Goal: Information Seeking & Learning: Learn about a topic

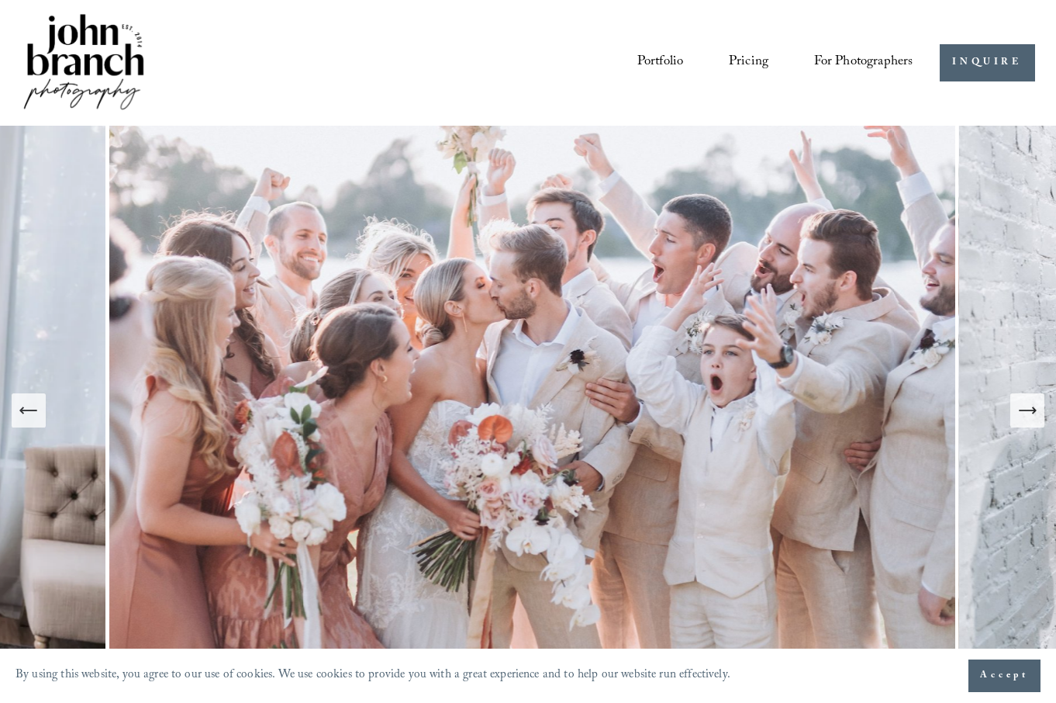
click at [747, 57] on link "Pricing" at bounding box center [749, 63] width 40 height 29
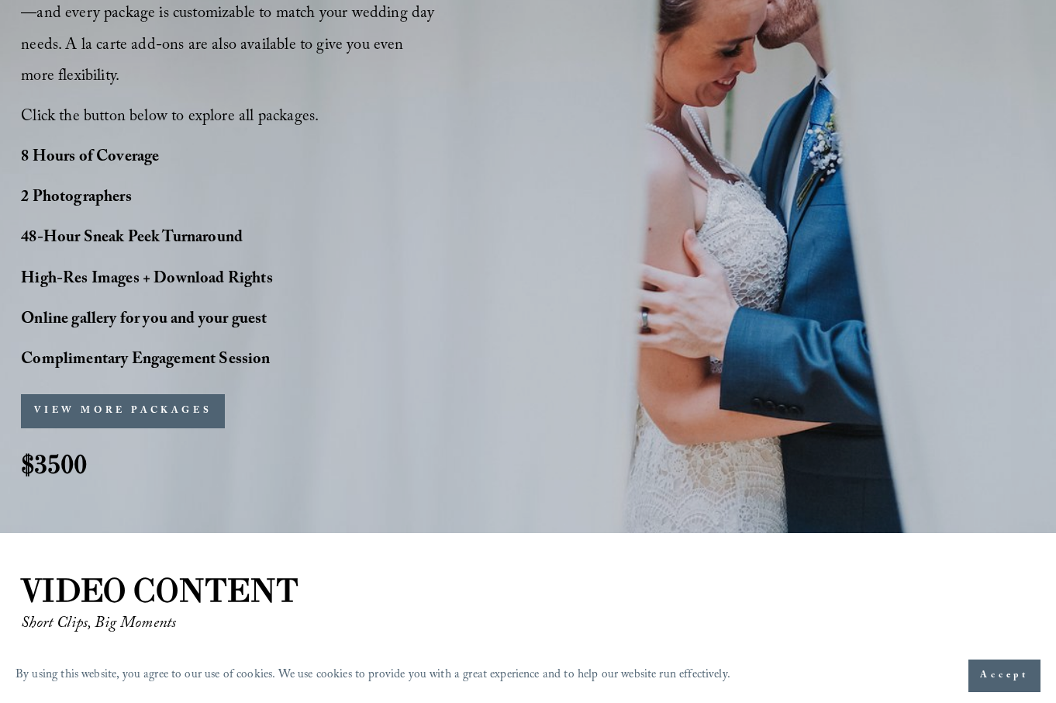
scroll to position [1276, 0]
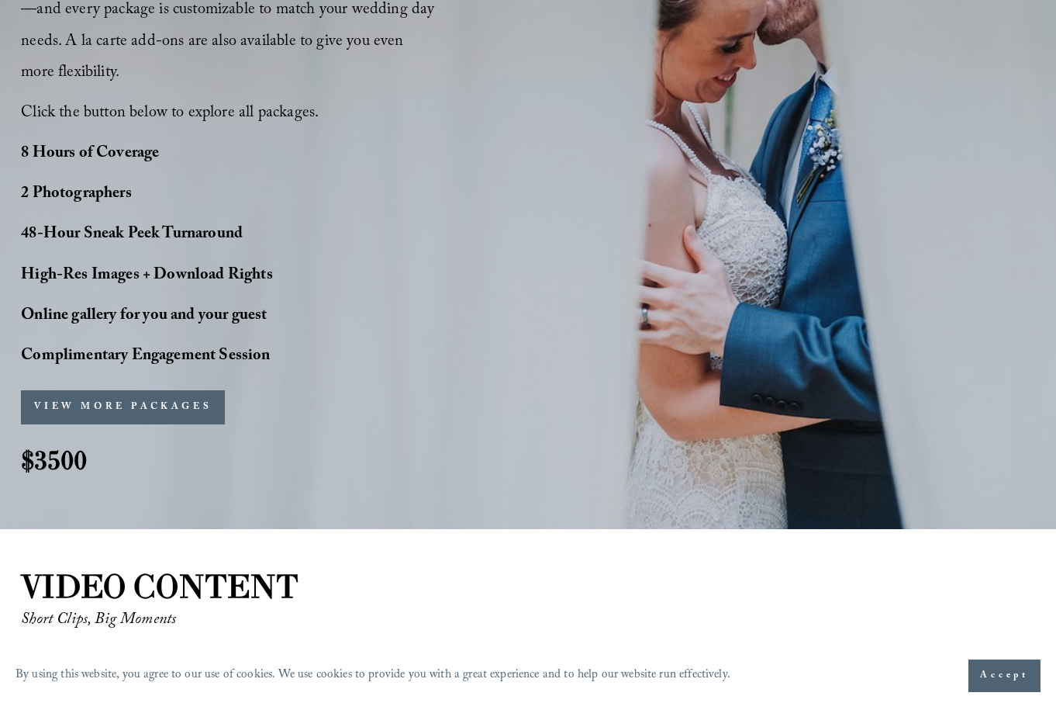
click at [171, 390] on button "VIEW MORE PACKAGES" at bounding box center [123, 407] width 204 height 34
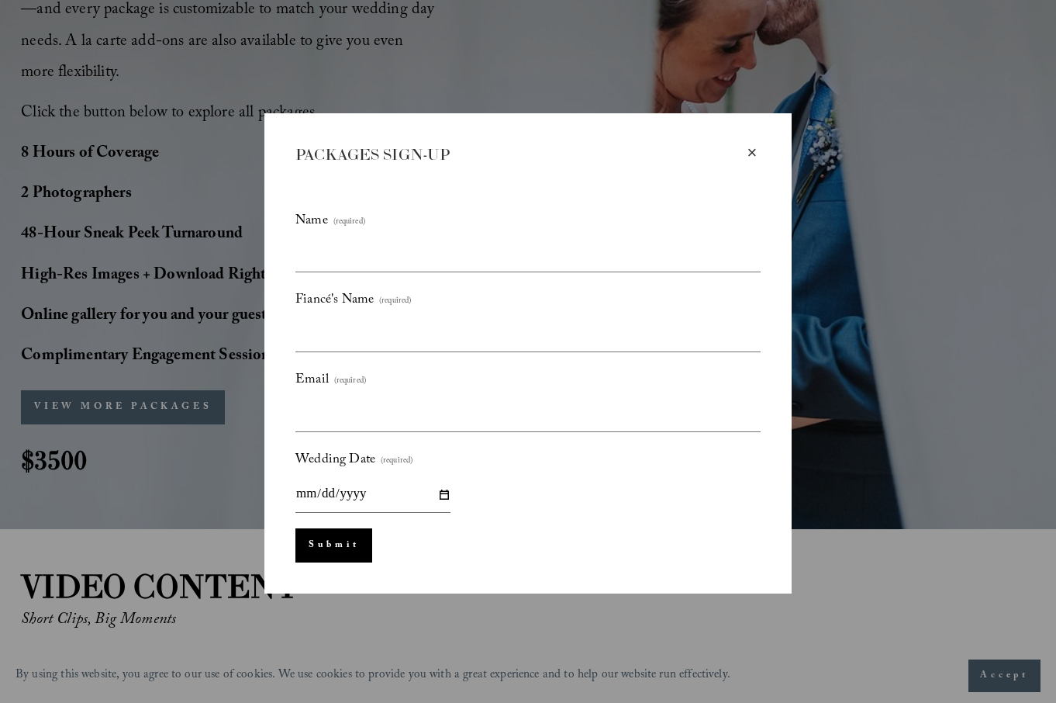
click at [752, 150] on div "×" at bounding box center [752, 152] width 17 height 17
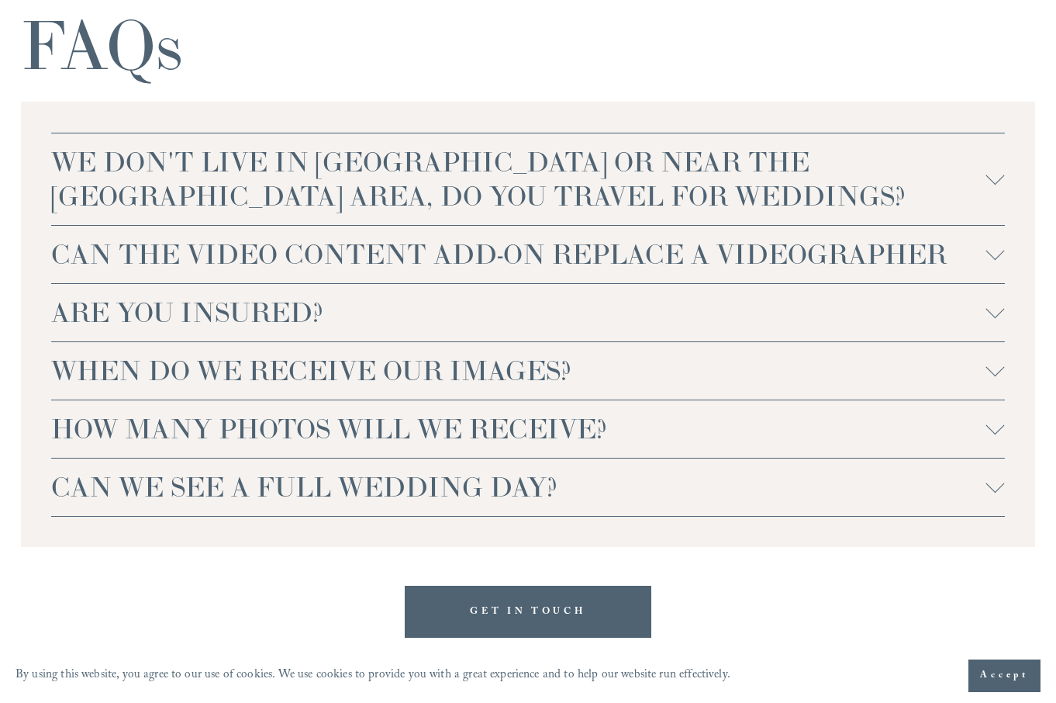
scroll to position [3503, 0]
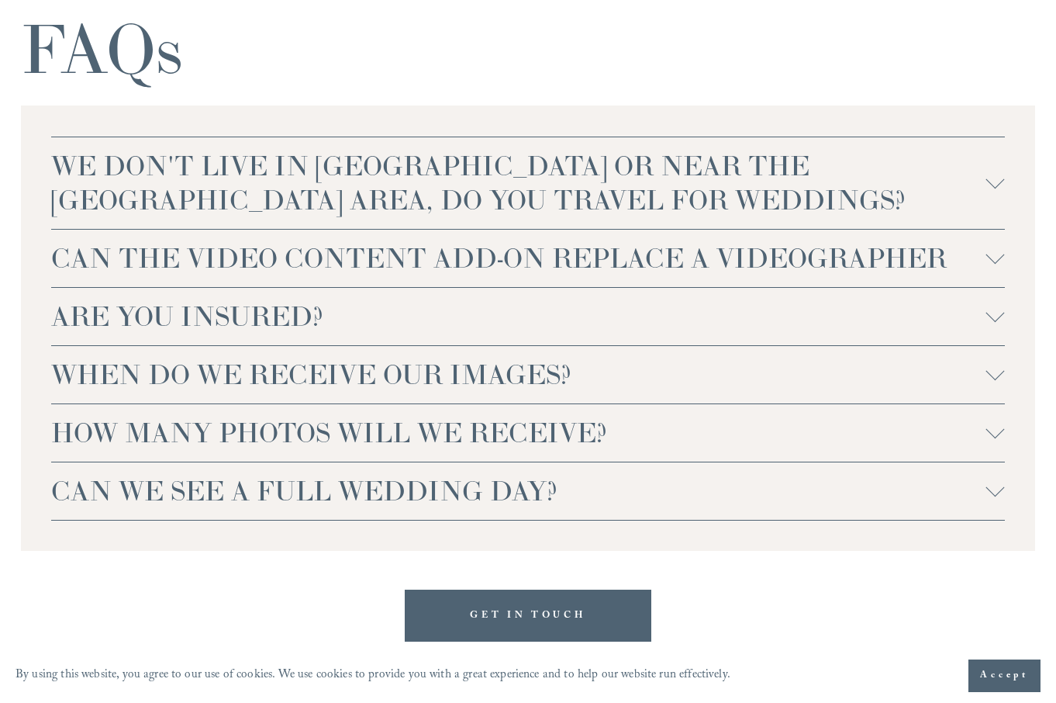
click at [987, 174] on div at bounding box center [996, 183] width 19 height 19
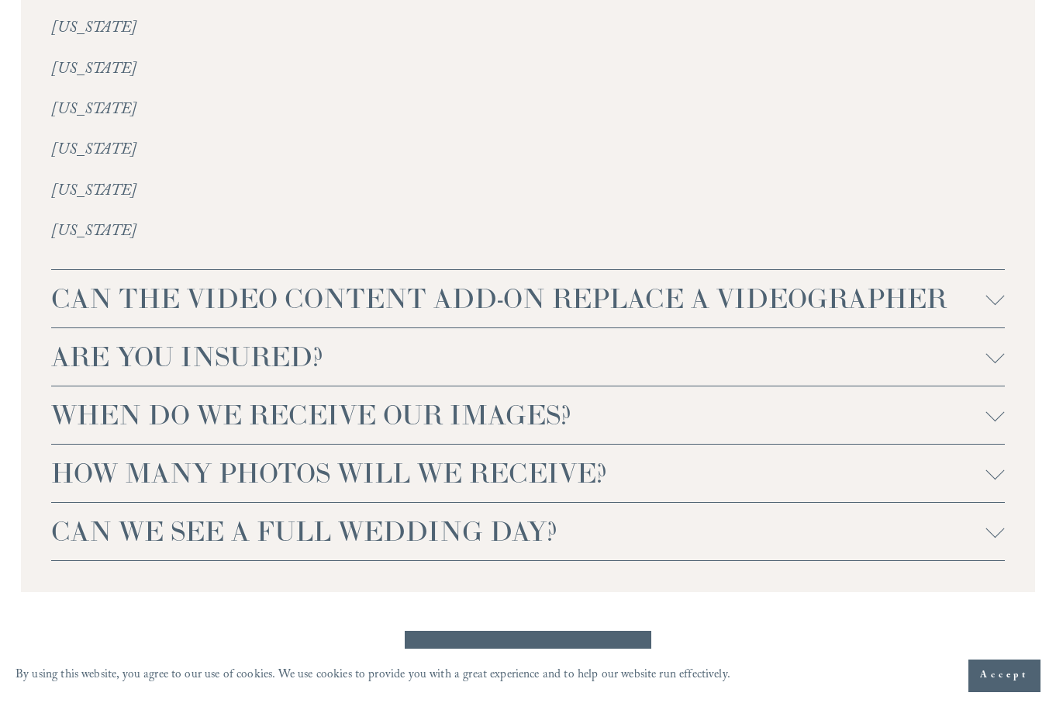
scroll to position [3937, 0]
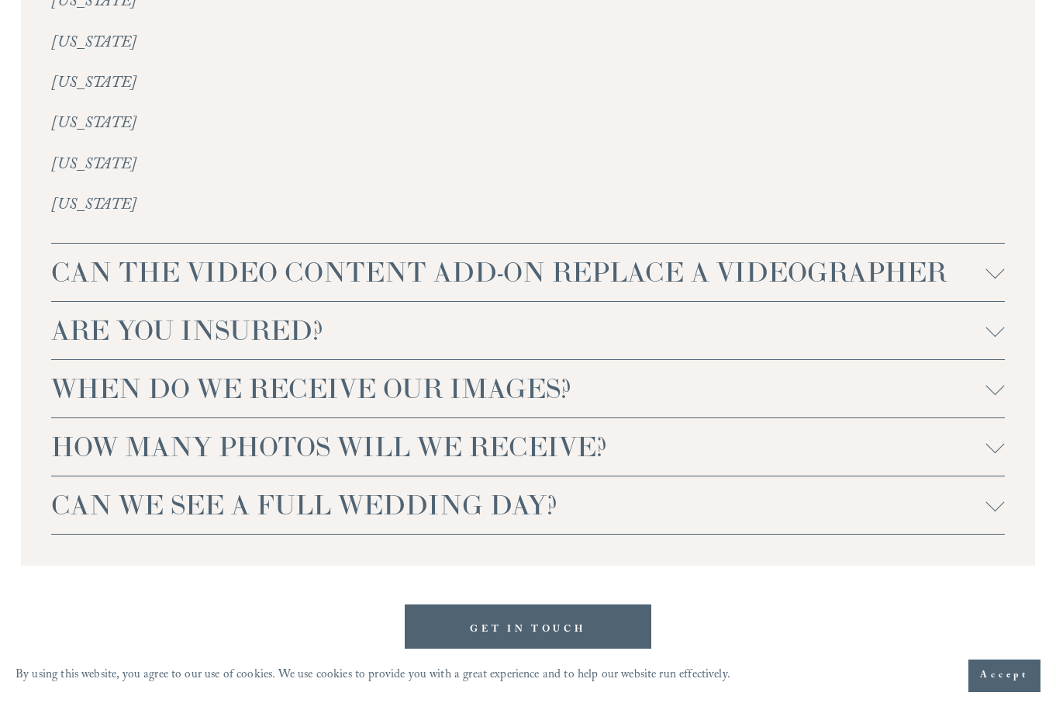
click at [992, 260] on div at bounding box center [996, 269] width 19 height 19
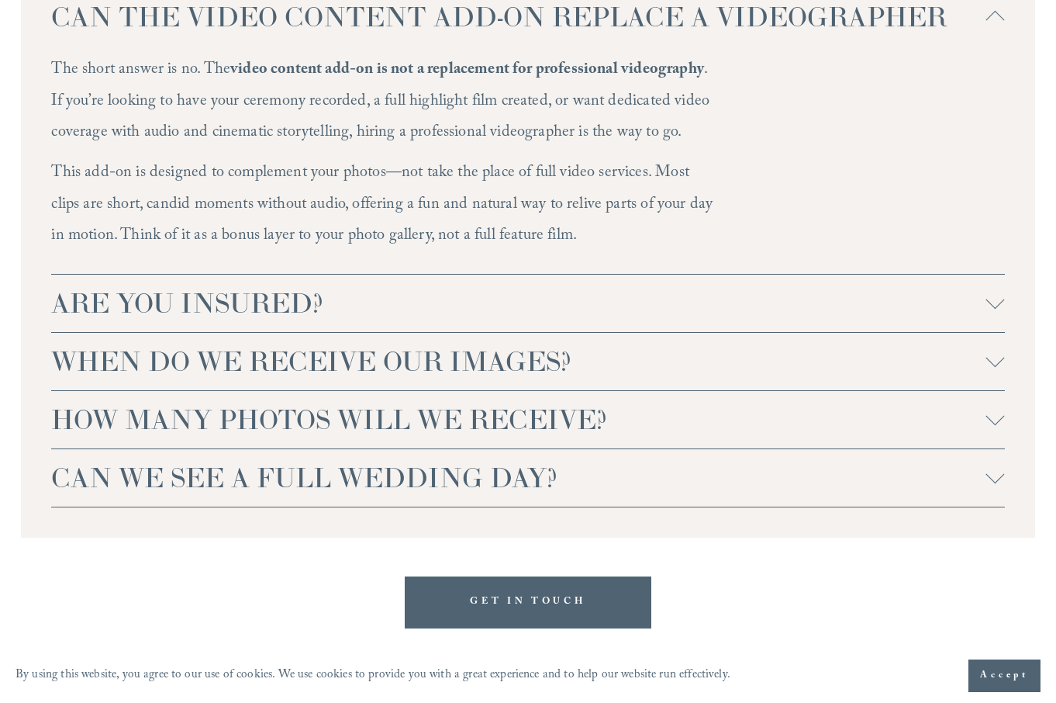
scroll to position [4199, 0]
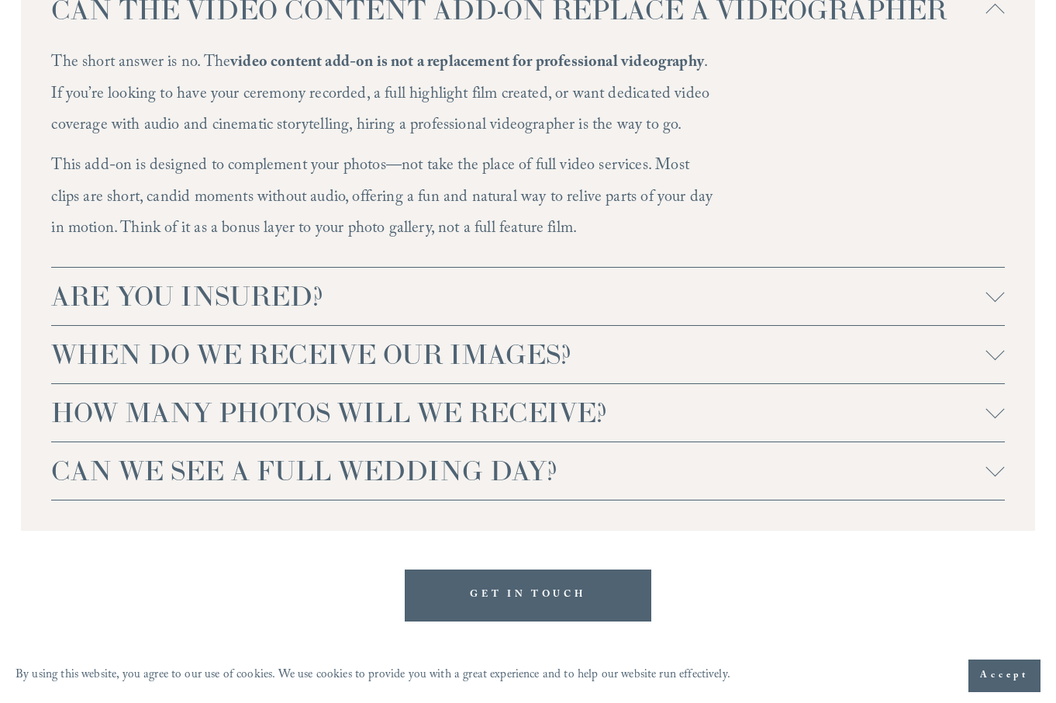
click at [998, 341] on div at bounding box center [996, 350] width 19 height 19
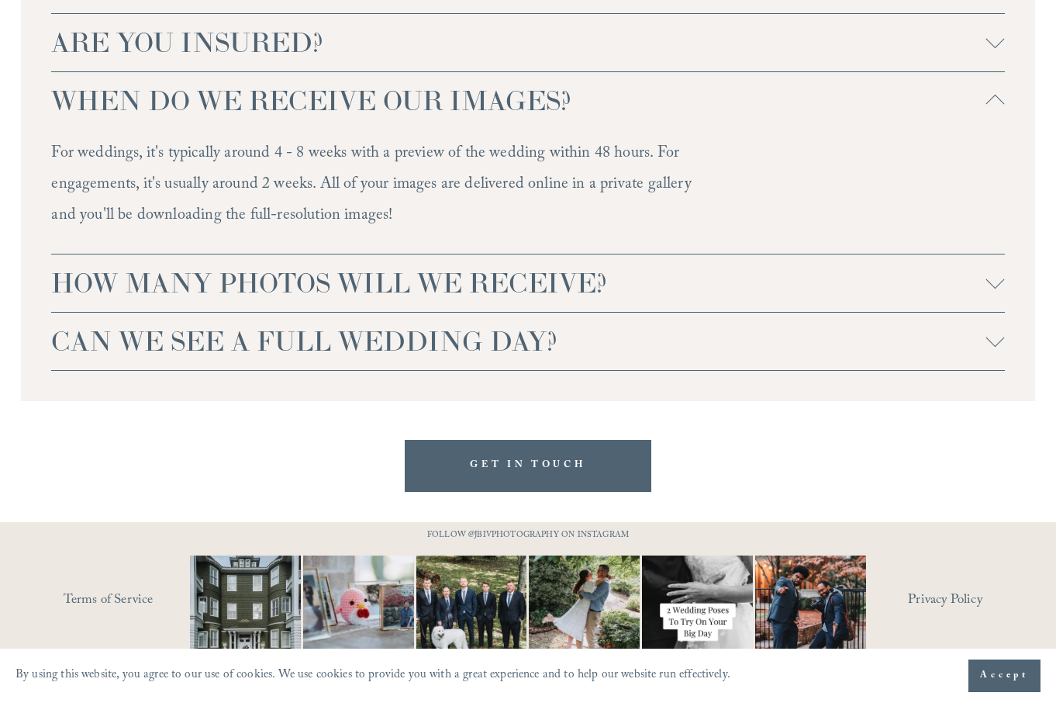
scroll to position [4452, 0]
click at [998, 271] on div at bounding box center [996, 280] width 19 height 19
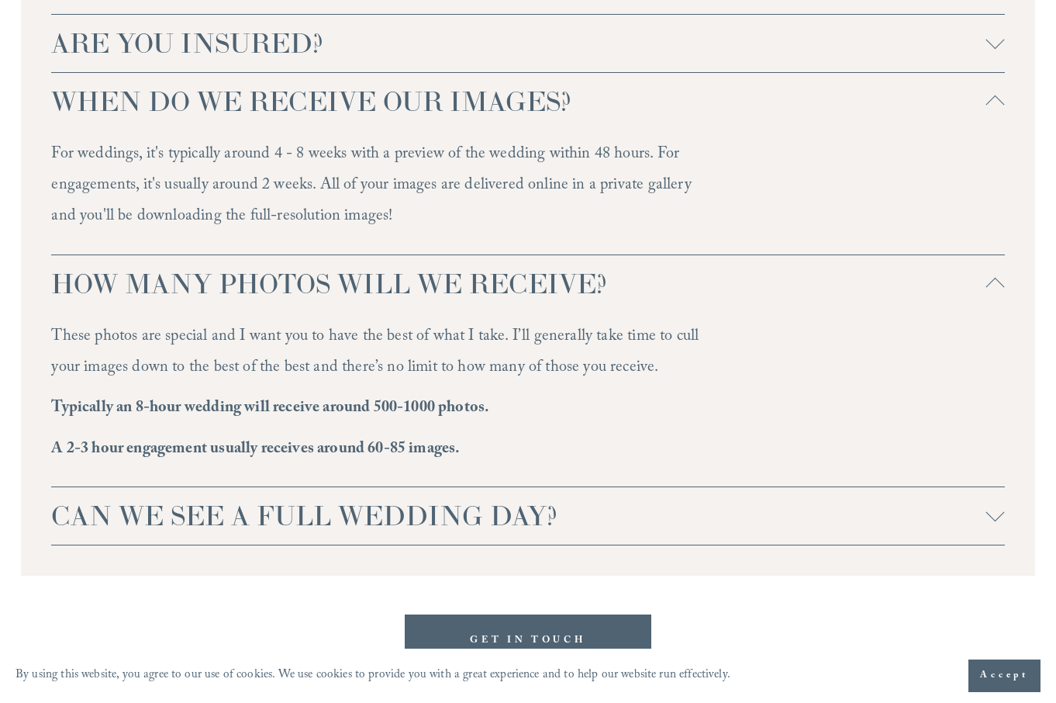
click at [980, 499] on span "CAN WE SEE A FULL WEDDING DAY?" at bounding box center [518, 516] width 935 height 34
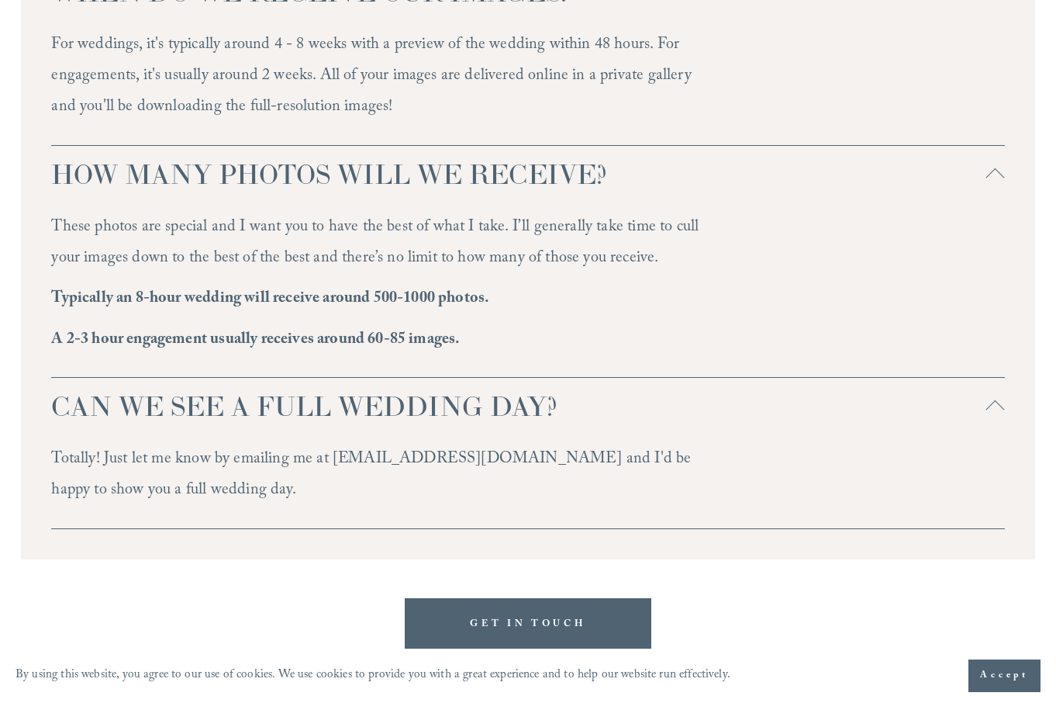
scroll to position [4571, 0]
